Goal: Transaction & Acquisition: Obtain resource

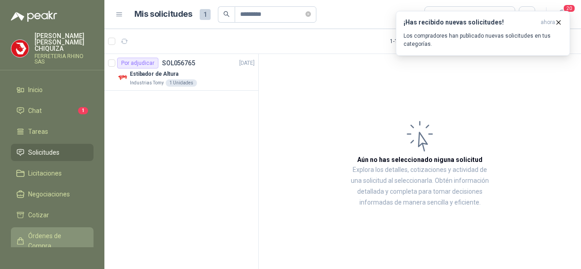
click at [39, 231] on span "Órdenes de Compra" at bounding box center [56, 241] width 57 height 20
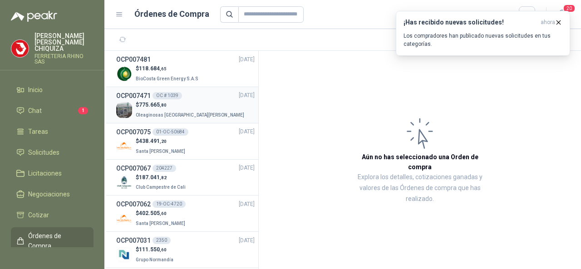
click at [140, 96] on h3 "OCP007471" at bounding box center [133, 96] width 34 height 10
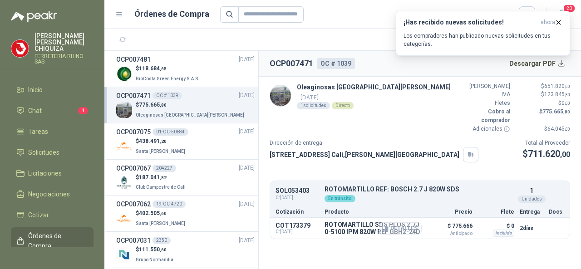
click at [397, 222] on button "Detalles" at bounding box center [400, 228] width 43 height 12
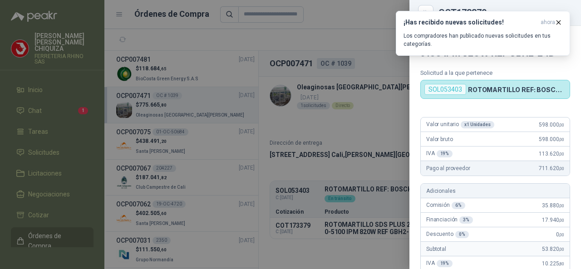
click at [157, 69] on div at bounding box center [290, 134] width 581 height 269
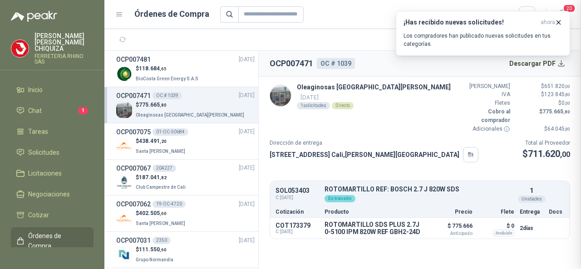
scroll to position [322, 0]
click at [122, 73] on img at bounding box center [124, 74] width 16 height 16
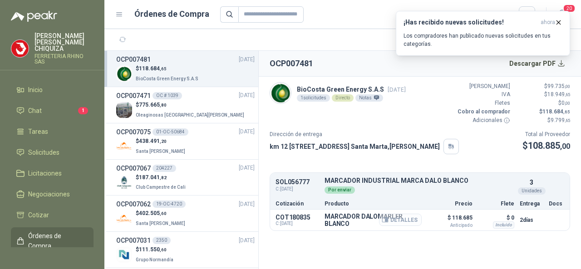
click at [390, 220] on button "Detalles" at bounding box center [400, 220] width 43 height 12
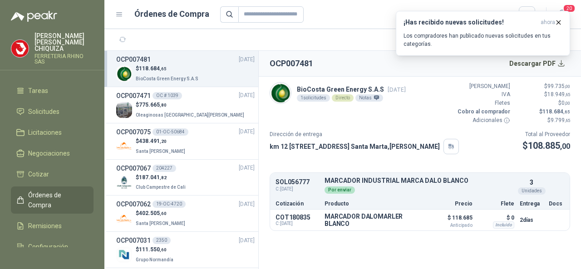
scroll to position [77, 0]
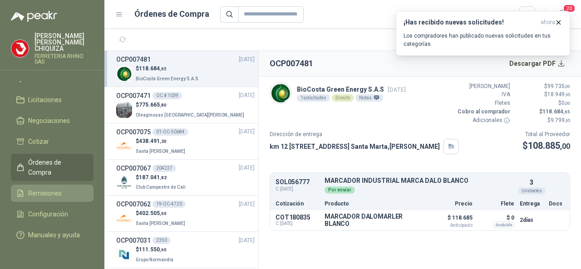
click at [55, 188] on span "Remisiones" at bounding box center [45, 193] width 34 height 10
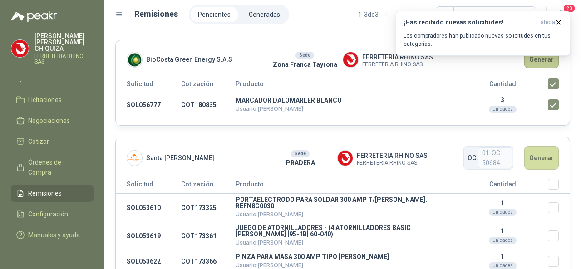
click at [537, 63] on button "Generar" at bounding box center [541, 59] width 34 height 17
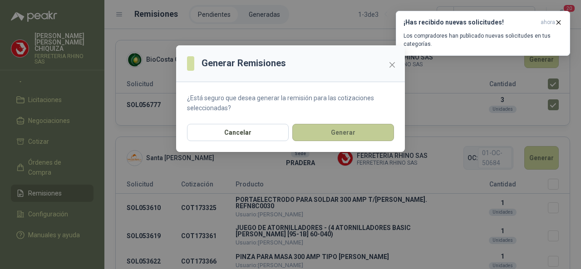
click at [347, 136] on button "Generar" at bounding box center [343, 132] width 102 height 17
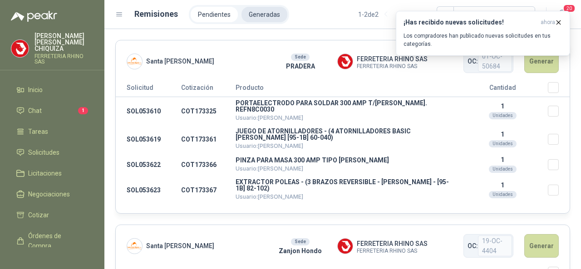
click at [256, 16] on li "Generadas" at bounding box center [264, 14] width 46 height 15
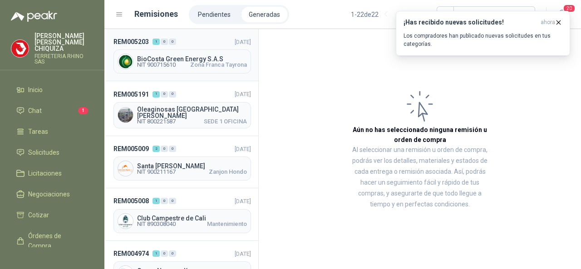
click at [193, 60] on span "BioCosta Green Energy S.A.S" at bounding box center [192, 59] width 110 height 6
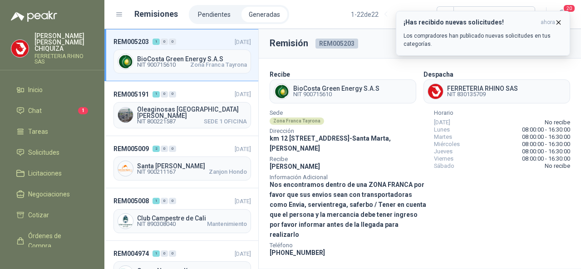
click at [563, 22] on button "¡Has recibido nuevas solicitudes! ahora Los compradores han publicado nuevas so…" at bounding box center [483, 33] width 174 height 45
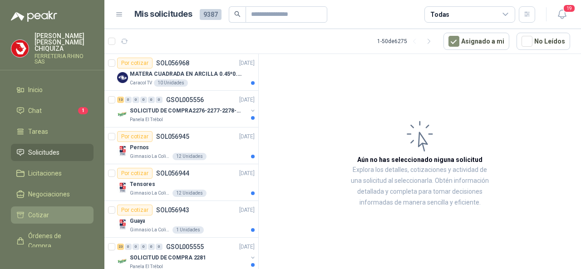
scroll to position [77, 0]
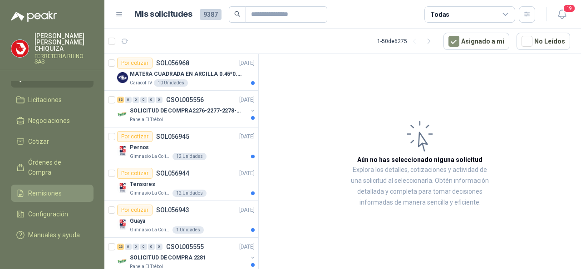
click at [52, 188] on span "Remisiones" at bounding box center [45, 193] width 34 height 10
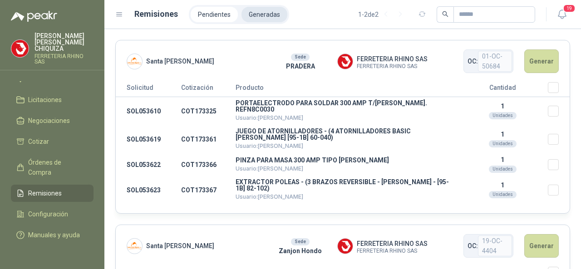
click at [258, 17] on li "Generadas" at bounding box center [264, 14] width 46 height 15
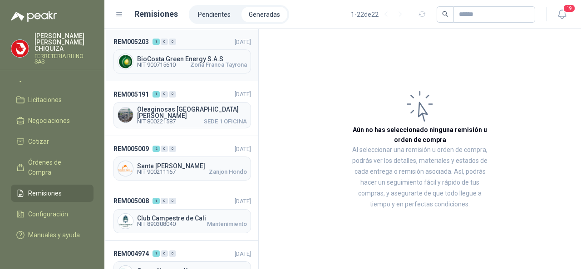
click at [154, 59] on span "BioCosta Green Energy S.A.S" at bounding box center [192, 59] width 110 height 6
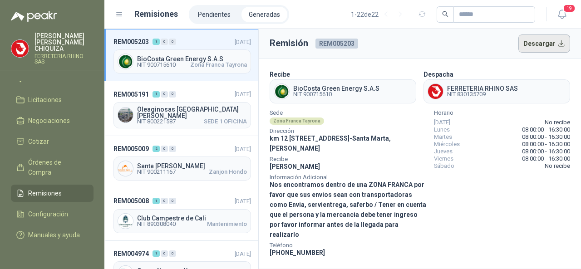
click at [539, 44] on button "Descargar" at bounding box center [544, 43] width 52 height 18
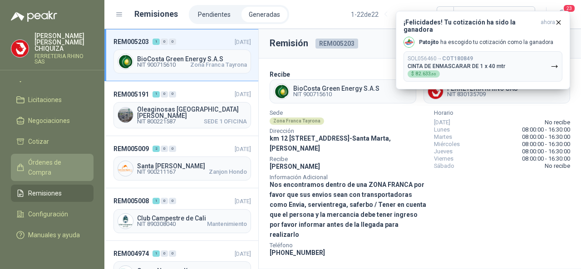
click at [52, 159] on span "Órdenes de Compra" at bounding box center [56, 167] width 57 height 20
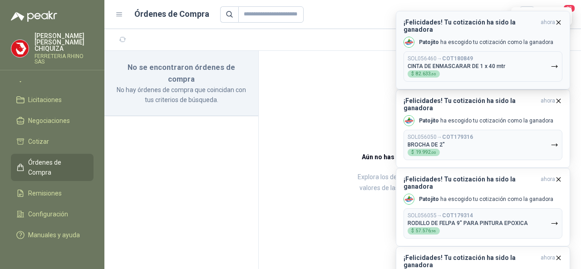
click at [560, 25] on icon "button" at bounding box center [558, 23] width 8 height 8
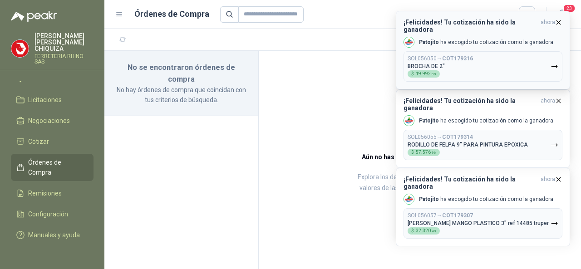
click at [560, 25] on icon "button" at bounding box center [558, 23] width 8 height 8
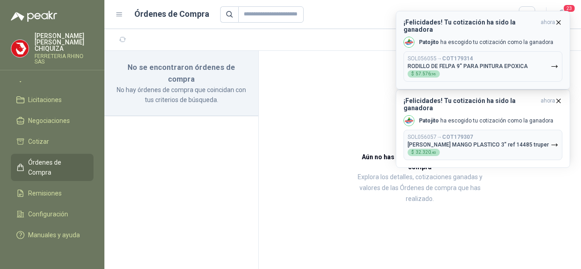
click at [559, 23] on icon "button" at bounding box center [558, 23] width 8 height 8
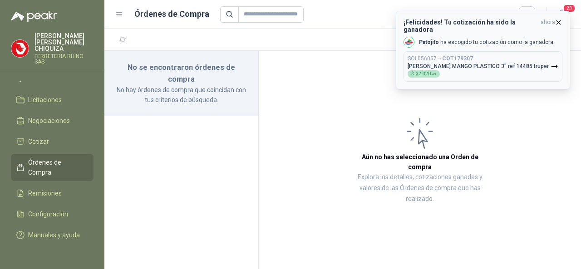
click at [559, 21] on icon "button" at bounding box center [559, 22] width 4 height 4
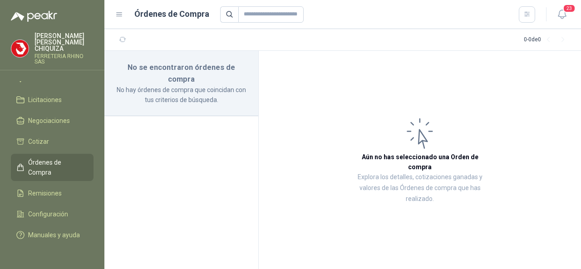
click at [55, 157] on span "Órdenes de Compra" at bounding box center [56, 167] width 57 height 20
click at [59, 188] on span "Remisiones" at bounding box center [45, 193] width 34 height 10
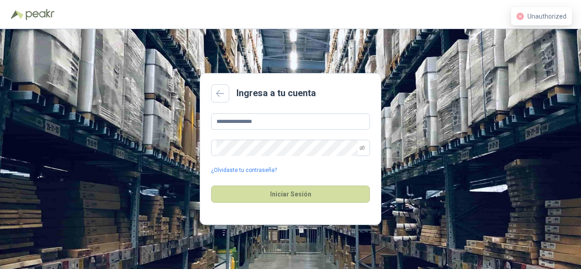
click at [296, 131] on div "**********" at bounding box center [290, 143] width 159 height 61
click at [284, 123] on input "**********" at bounding box center [290, 121] width 159 height 16
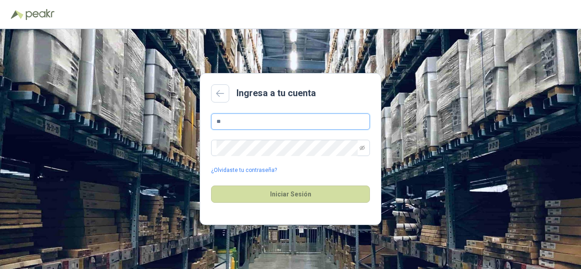
type input "*"
click at [298, 117] on input "**********" at bounding box center [290, 121] width 159 height 16
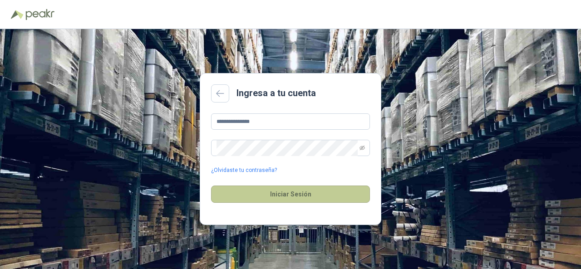
click at [273, 196] on button "Iniciar Sesión" at bounding box center [290, 194] width 159 height 17
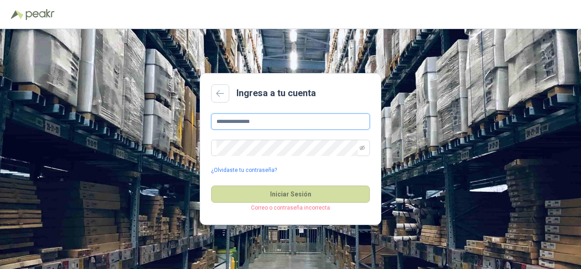
click at [268, 124] on input "**********" at bounding box center [290, 121] width 159 height 16
type input "*"
type input "**********"
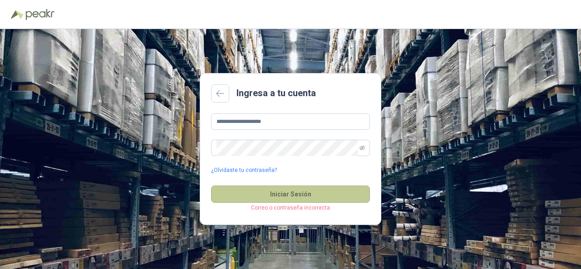
click at [278, 196] on button "Iniciar Sesión" at bounding box center [290, 194] width 159 height 17
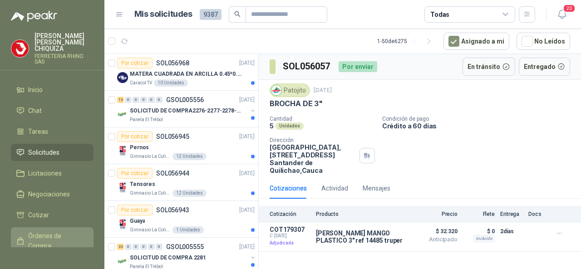
click at [43, 231] on span "Órdenes de Compra" at bounding box center [56, 241] width 57 height 20
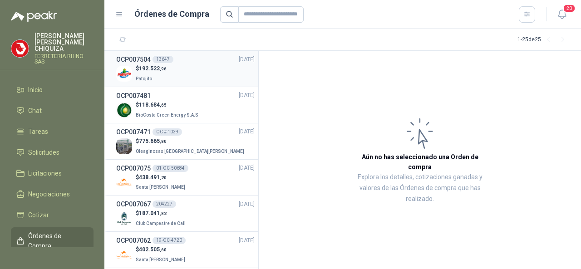
click at [138, 59] on h3 "OCP007504" at bounding box center [133, 59] width 34 height 10
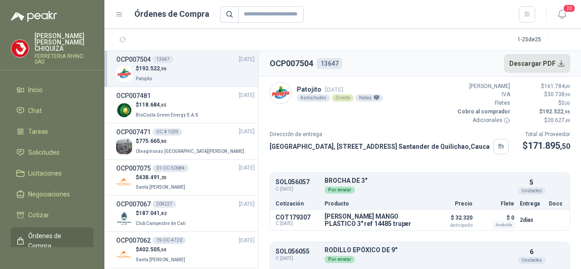
click at [528, 64] on button "Descargar PDF" at bounding box center [537, 63] width 66 height 18
